Goal: Task Accomplishment & Management: Manage account settings

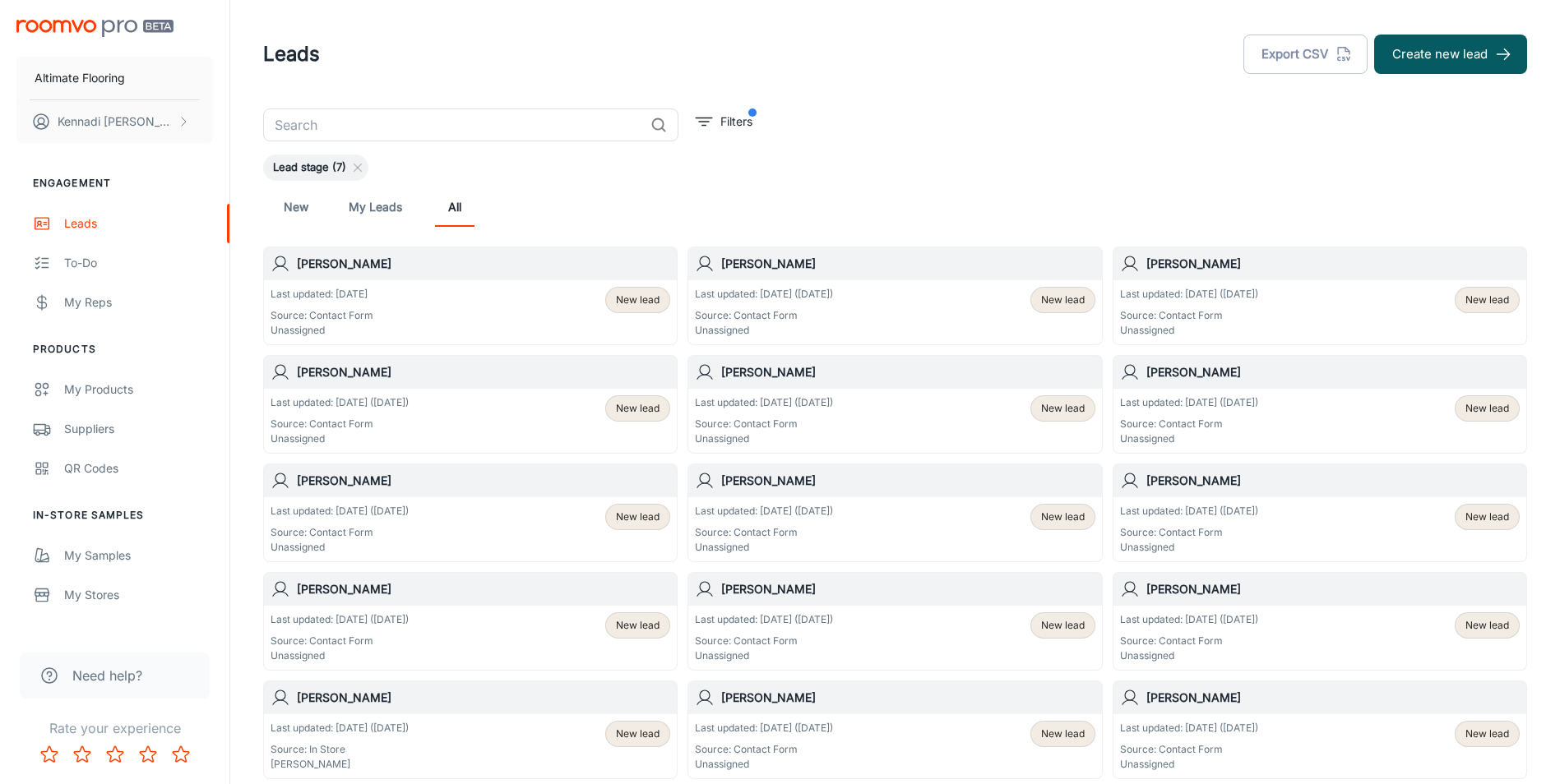
click at [628, 300] on span "New lead" at bounding box center [637, 300] width 43 height 15
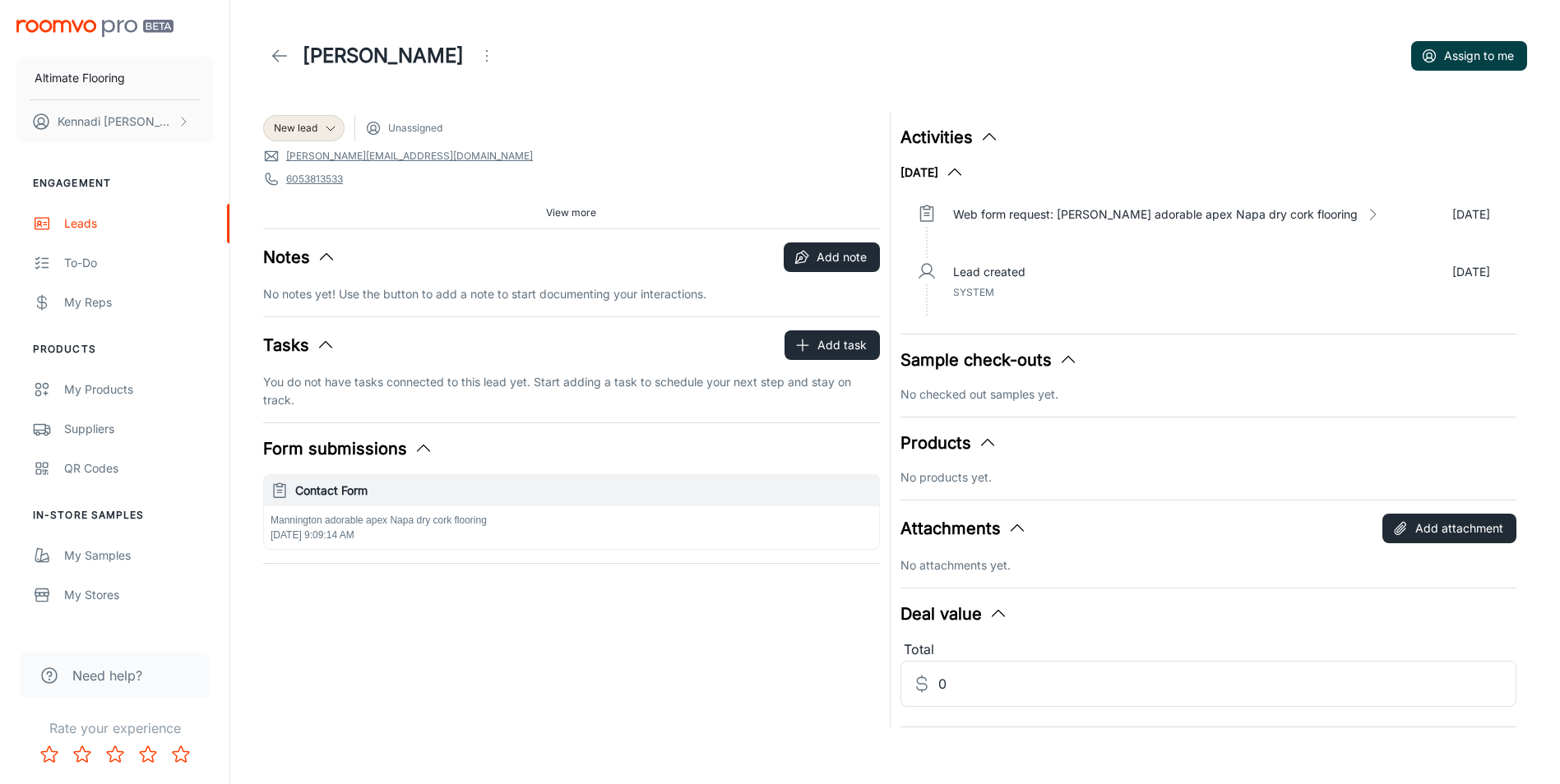
click at [1449, 52] on button "Assign to me" at bounding box center [1469, 56] width 116 height 29
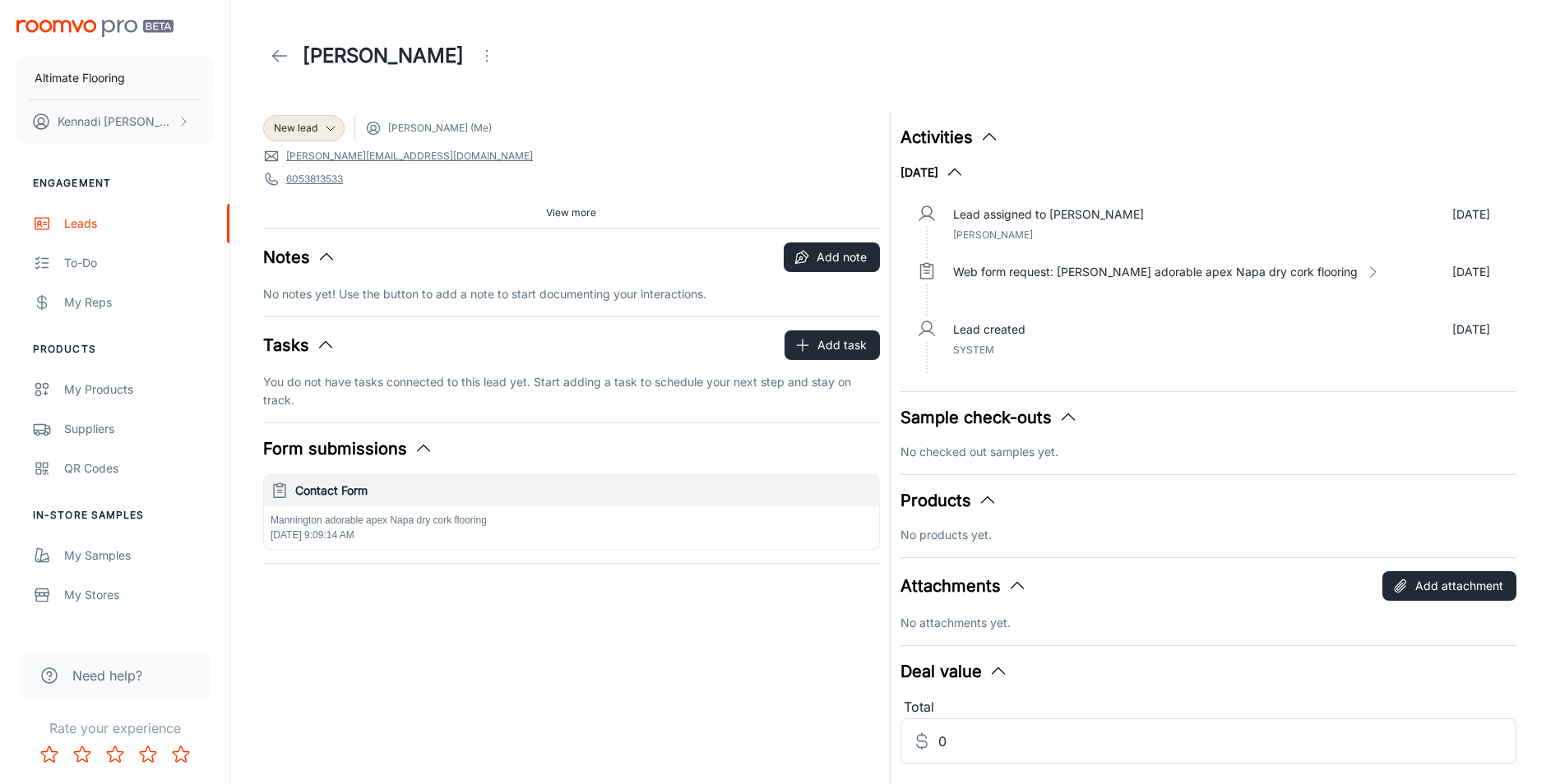
click at [272, 50] on icon at bounding box center [279, 56] width 20 height 20
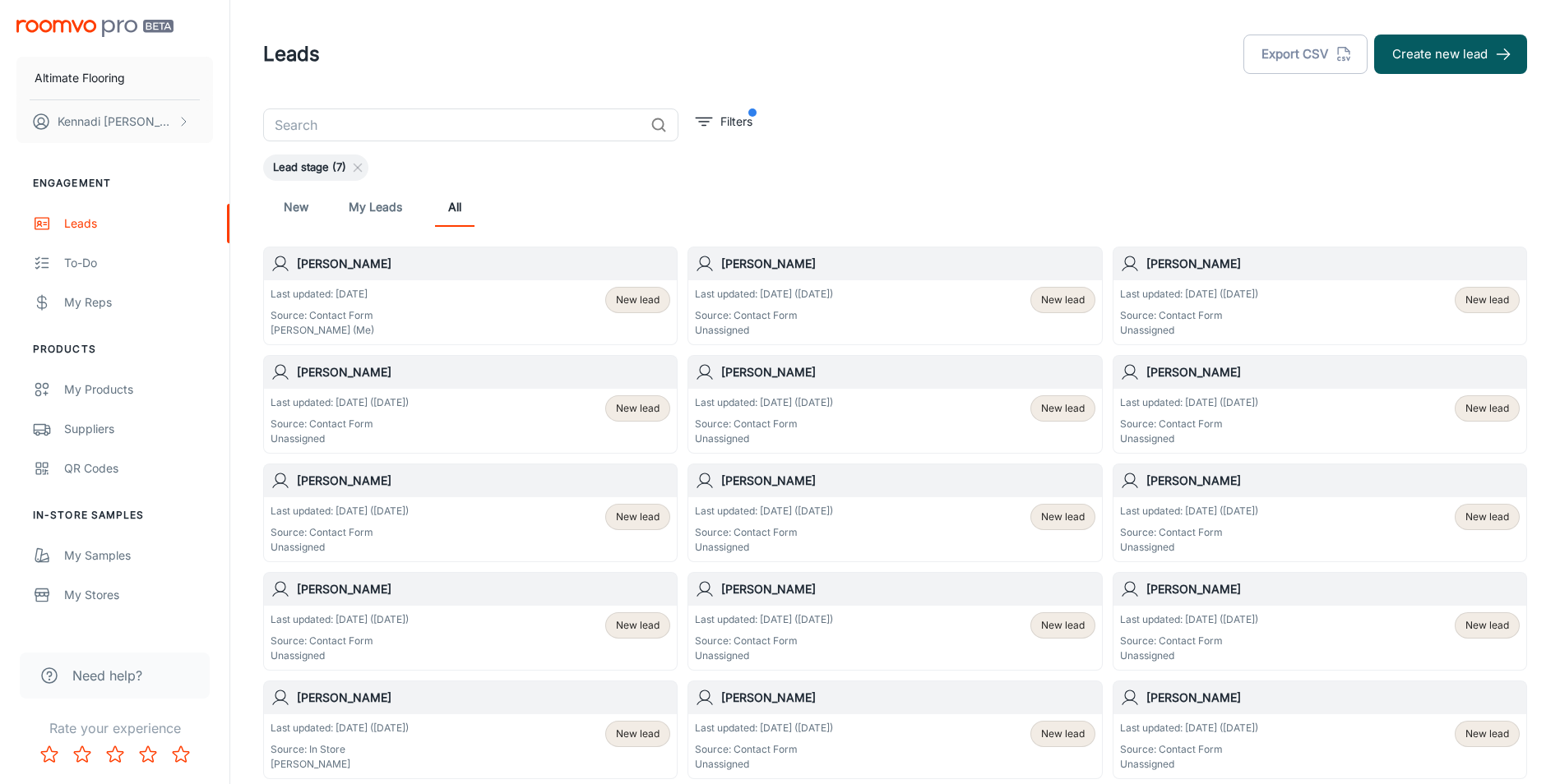
click at [835, 266] on h6 "[PERSON_NAME]" at bounding box center [908, 263] width 374 height 18
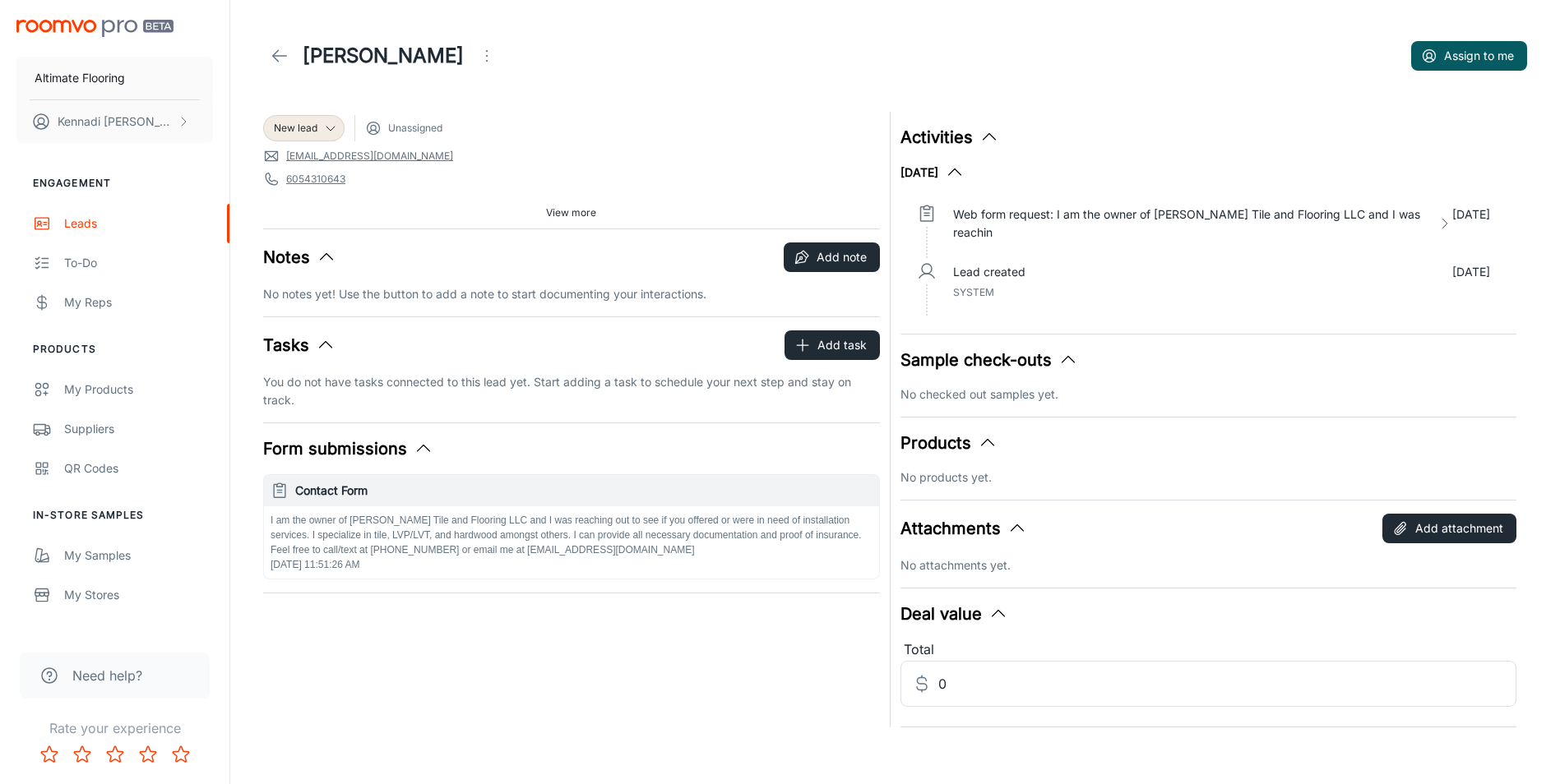
click at [263, 47] on div "[PERSON_NAME]" at bounding box center [383, 55] width 240 height 32
click at [274, 59] on icon at bounding box center [279, 56] width 20 height 20
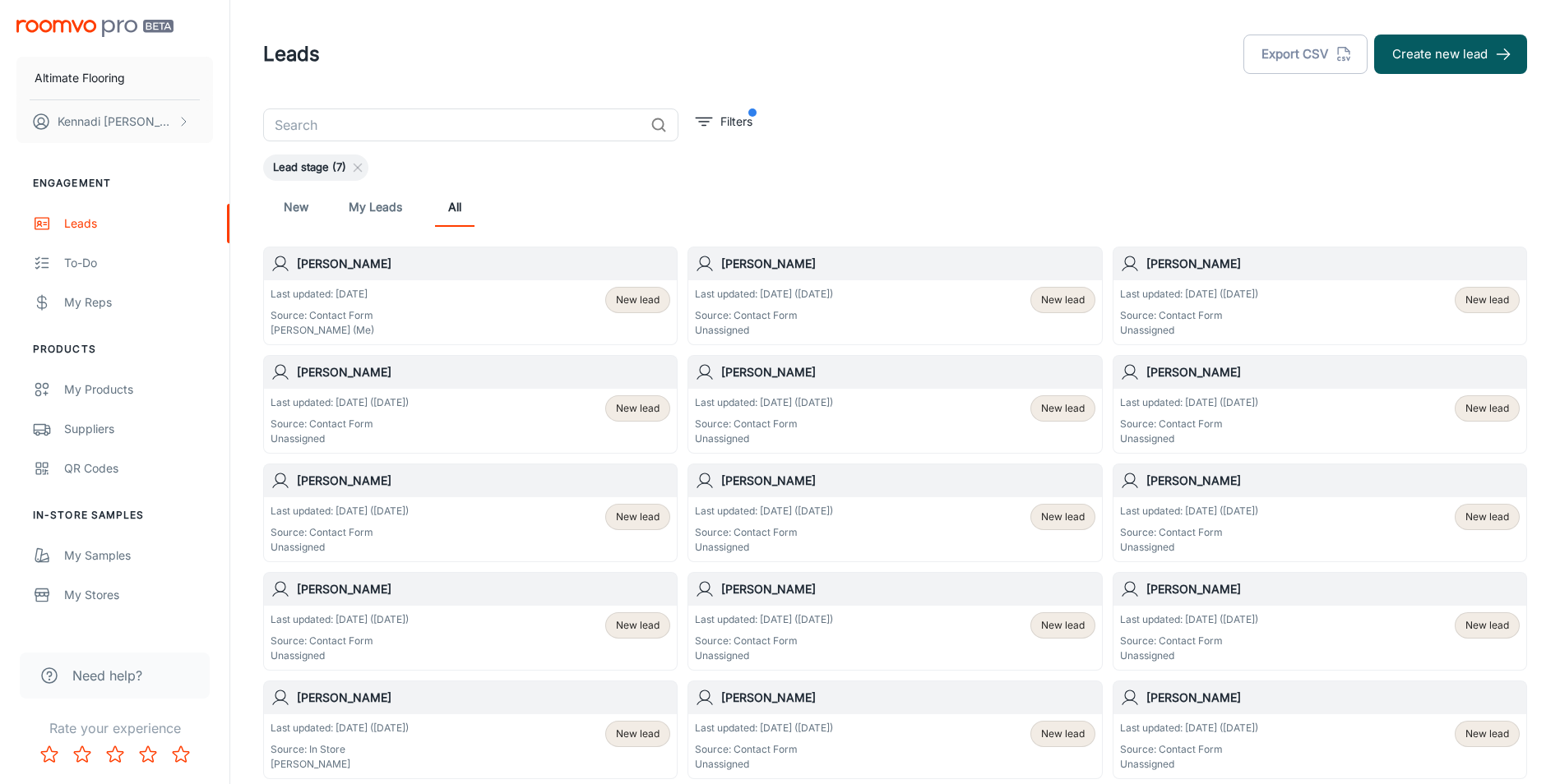
click at [817, 403] on p "Last updated: [DATE] ([DATE])" at bounding box center [764, 402] width 139 height 15
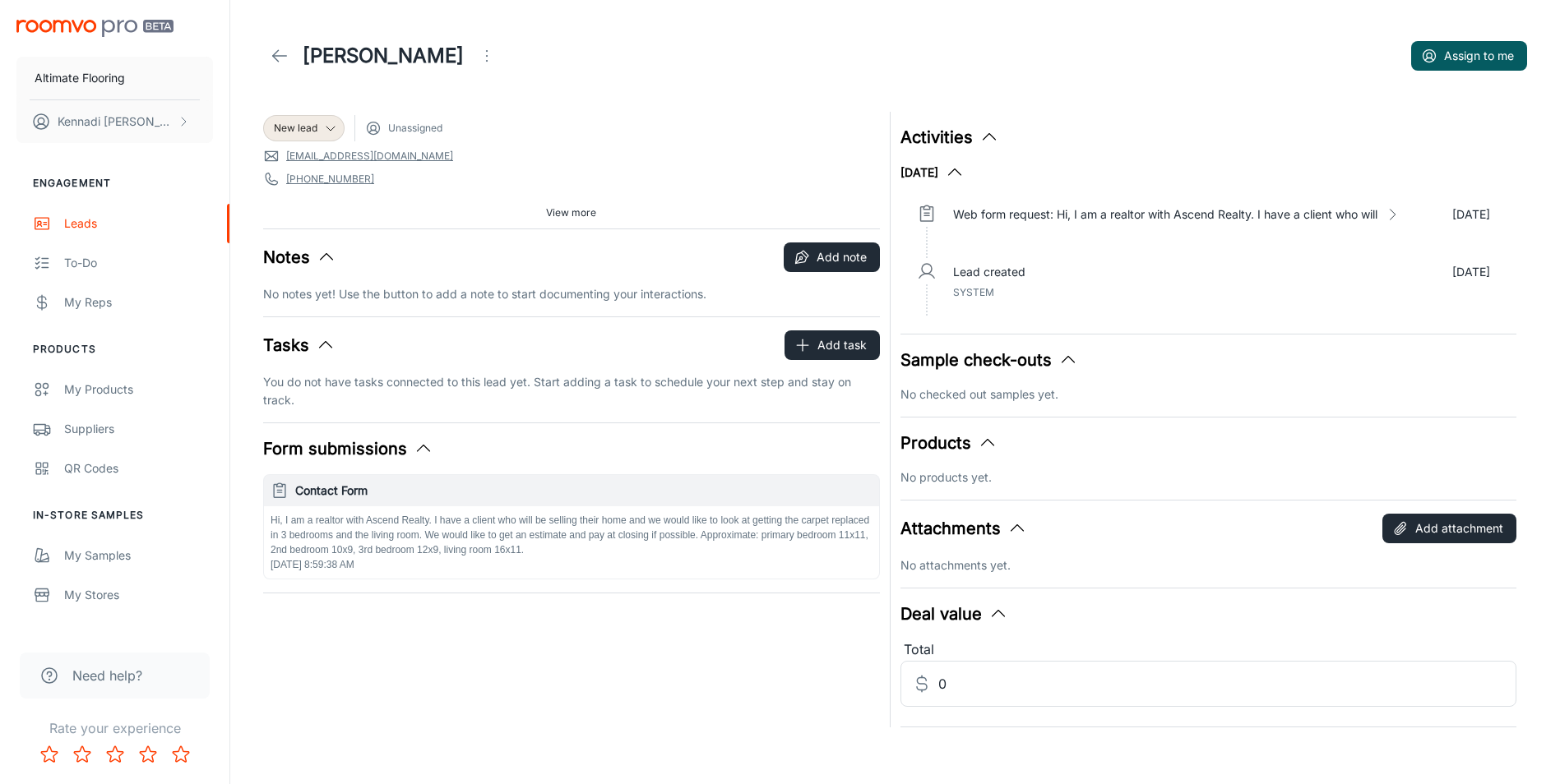
click at [271, 55] on icon at bounding box center [279, 56] width 20 height 20
